Goal: Information Seeking & Learning: Check status

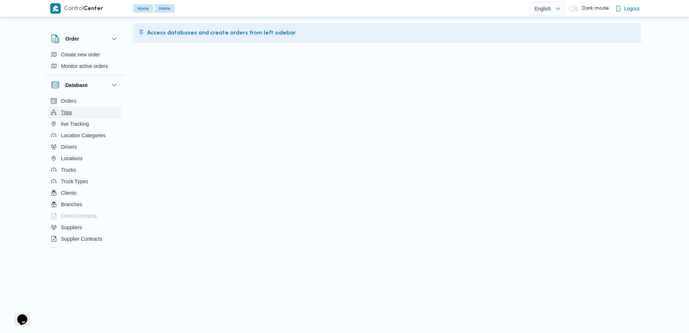
click at [63, 109] on span "Trips" at bounding box center [66, 112] width 11 height 9
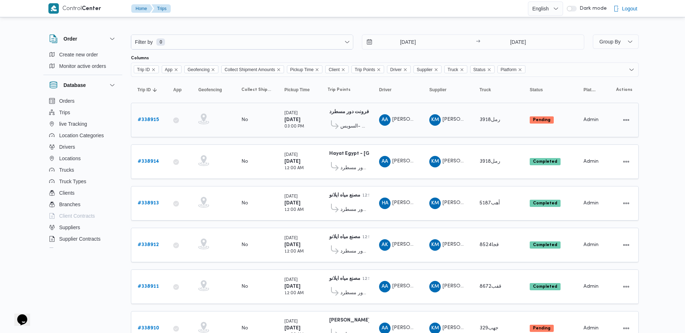
click at [146, 121] on b "# 338915" at bounding box center [148, 119] width 21 height 5
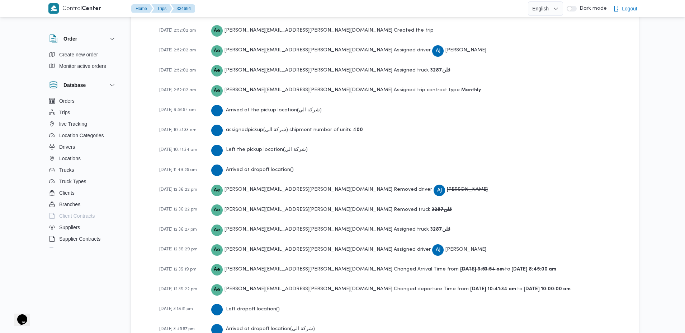
scroll to position [1109, 0]
click at [299, 215] on div "Ae [EMAIL_ADDRESS][PERSON_NAME][DOMAIN_NAME] Removed truck قلن3287" at bounding box center [331, 209] width 241 height 13
drag, startPoint x: 299, startPoint y: 220, endPoint x: 339, endPoint y: 219, distance: 40.6
click at [339, 215] on div "Ae [EMAIL_ADDRESS][PERSON_NAME][DOMAIN_NAME] Removed truck قلن3287" at bounding box center [331, 209] width 241 height 13
click at [305, 235] on div "Ae [EMAIL_ADDRESS][PERSON_NAME][DOMAIN_NAME] Assigned truck قلن3287" at bounding box center [330, 228] width 239 height 13
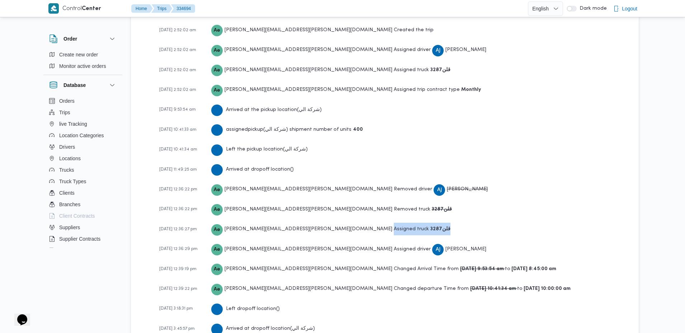
drag, startPoint x: 305, startPoint y: 239, endPoint x: 348, endPoint y: 240, distance: 43.4
click at [348, 235] on div "[DATE] 12:36:27 pm Ae [EMAIL_ADDRESS][PERSON_NAME][DOMAIN_NAME] Assigned truck …" at bounding box center [390, 228] width 463 height 13
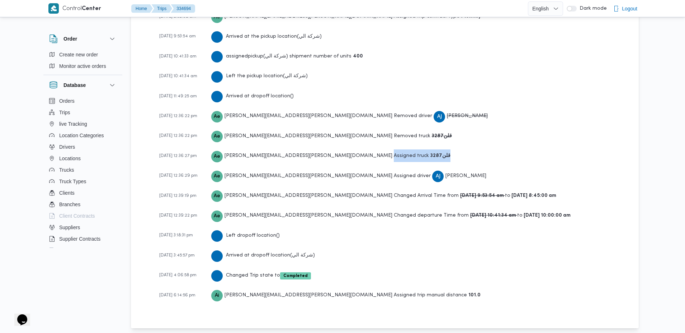
scroll to position [1198, 0]
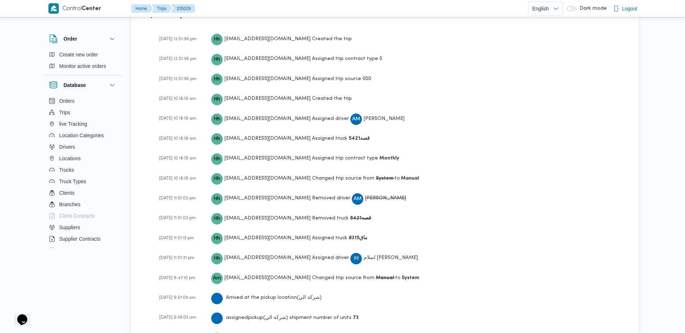
scroll to position [1039, 0]
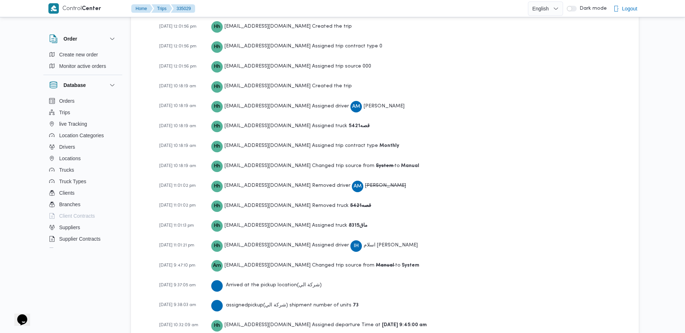
click at [302, 199] on div "Hh hadeer.hesham@illa.com.eg Removed truck قصه5421" at bounding box center [291, 205] width 160 height 13
drag, startPoint x: 302, startPoint y: 179, endPoint x: 339, endPoint y: 178, distance: 36.6
click at [339, 199] on div "Hh hadeer.hesham@illa.com.eg Removed truck قصه5421" at bounding box center [291, 205] width 160 height 13
click at [305, 219] on div "Hh hadeer.hesham@illa.com.eg Assigned truck ماق8315" at bounding box center [289, 225] width 156 height 13
drag, startPoint x: 305, startPoint y: 197, endPoint x: 334, endPoint y: 196, distance: 29.1
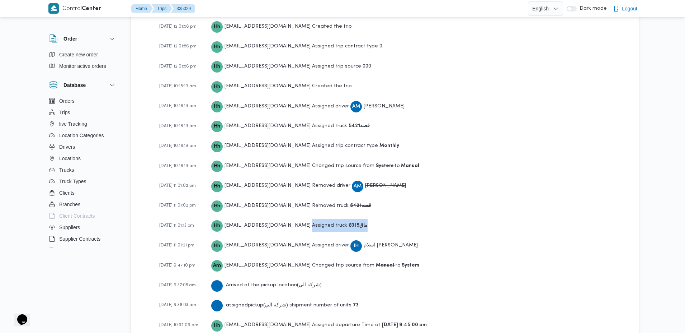
click at [334, 219] on div "Hh hadeer.hesham@illa.com.eg Assigned truck ماق8315" at bounding box center [289, 225] width 156 height 13
drag, startPoint x: 353, startPoint y: 179, endPoint x: 330, endPoint y: 178, distance: 23.4
click at [330, 199] on div "06-09-2025 11:01:02 pm Hh hadeer.hesham@illa.com.eg Removed truck قصه5421" at bounding box center [390, 205] width 463 height 13
click at [349, 223] on b "ماق8315" at bounding box center [358, 225] width 19 height 5
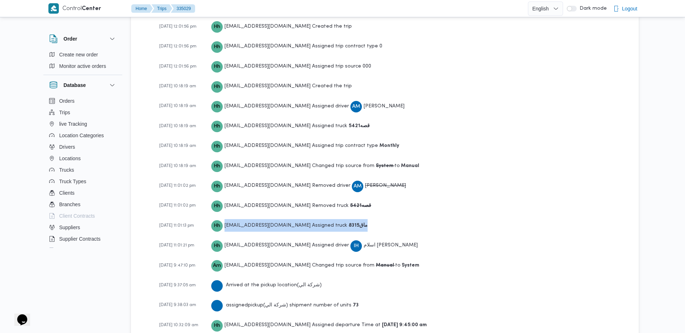
click at [349, 223] on b "ماق8315" at bounding box center [358, 225] width 19 height 5
click at [299, 119] on div "Hh hadeer.hesham@illa.com.eg Assigned truck قصه5421" at bounding box center [290, 125] width 159 height 13
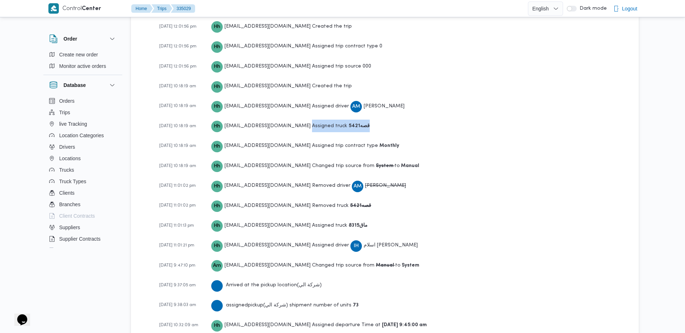
drag, startPoint x: 299, startPoint y: 98, endPoint x: 340, endPoint y: 102, distance: 41.4
click at [340, 119] on div "Hh hadeer.hesham@illa.com.eg Assigned truck قصه5421" at bounding box center [290, 125] width 159 height 13
copy div "Assigned truck قصه5421"
click at [300, 219] on div "Hh hadeer.hesham@illa.com.eg Assigned truck ماق8315" at bounding box center [289, 225] width 156 height 13
drag, startPoint x: 300, startPoint y: 196, endPoint x: 334, endPoint y: 201, distance: 34.8
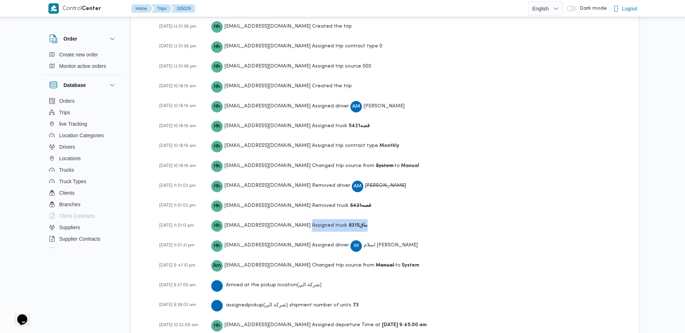
click at [334, 219] on div "Hh hadeer.hesham@illa.com.eg Assigned truck ماق8315" at bounding box center [289, 225] width 156 height 13
copy div "Assigned truck ماق8315"
